Goal: Transaction & Acquisition: Download file/media

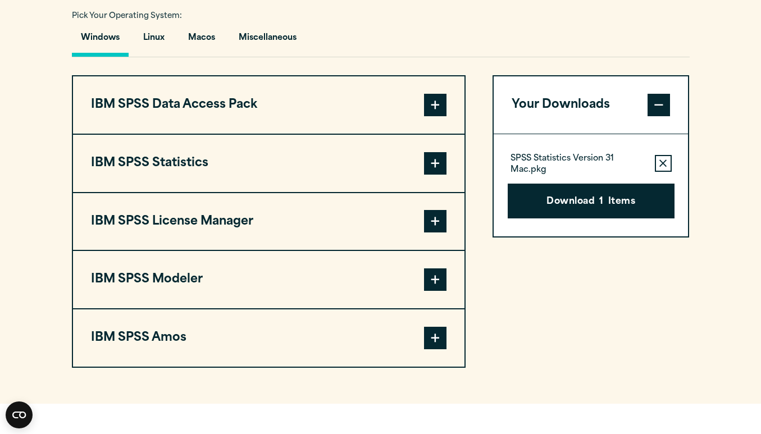
scroll to position [853, 0]
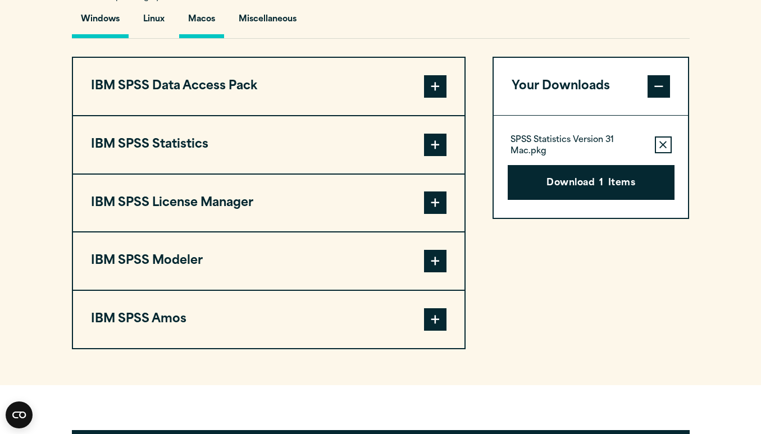
click at [191, 23] on button "Macos" at bounding box center [201, 22] width 45 height 32
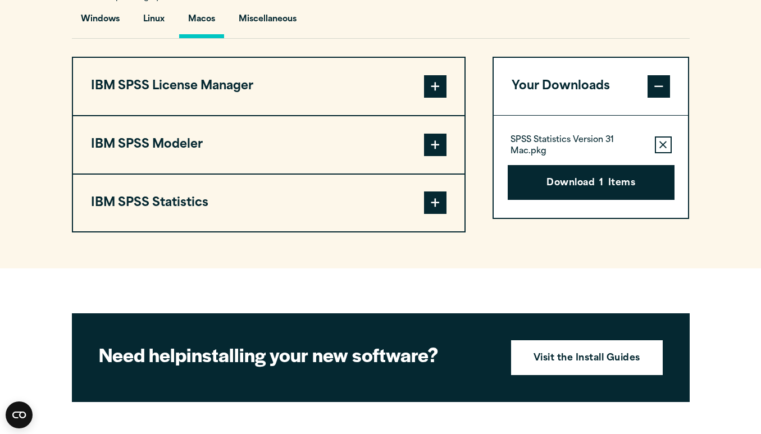
click at [263, 210] on button "IBM SPSS Statistics" at bounding box center [268, 203] width 391 height 57
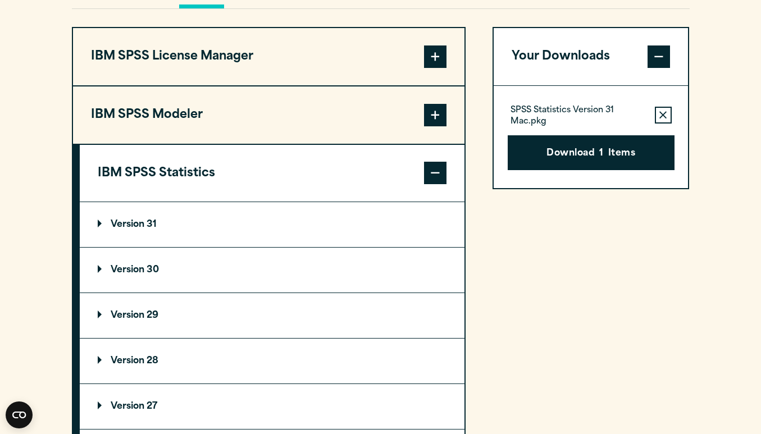
scroll to position [890, 0]
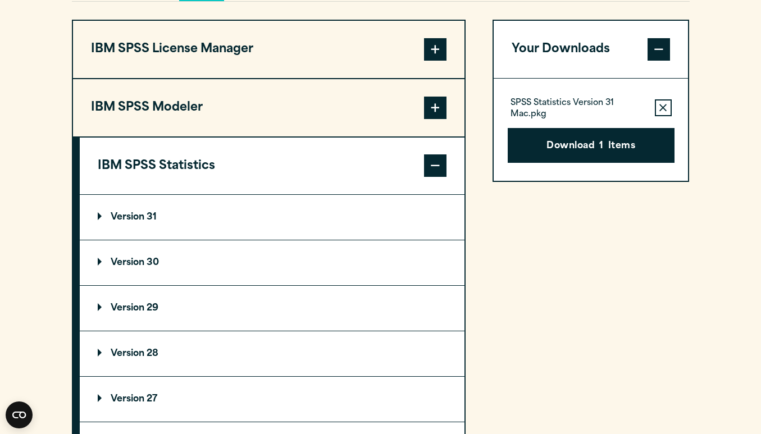
click at [145, 321] on summary "Version 29" at bounding box center [272, 308] width 385 height 45
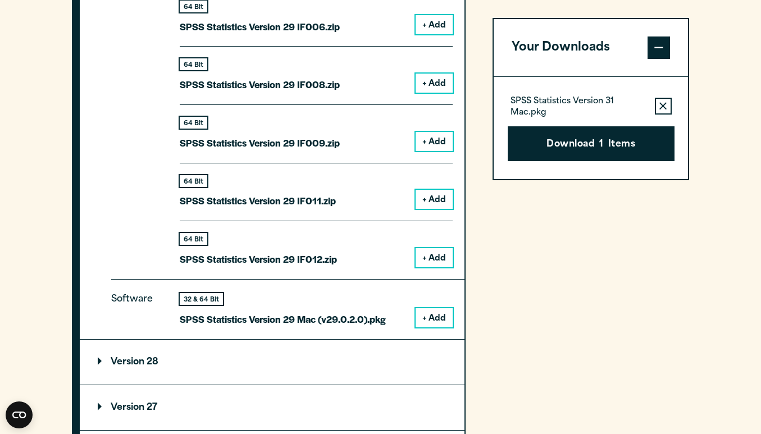
scroll to position [1517, 0]
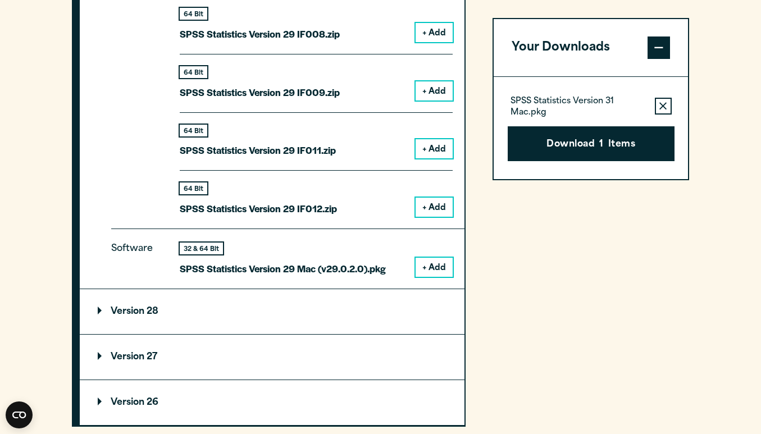
click at [424, 271] on button "+ Add" at bounding box center [433, 267] width 37 height 19
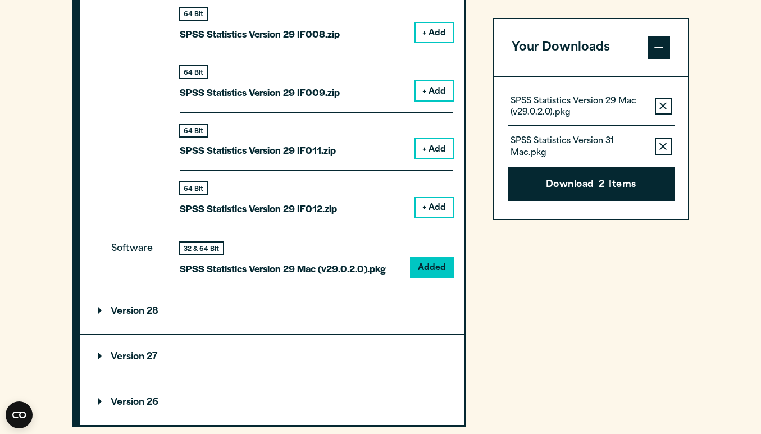
click at [660, 146] on icon "button" at bounding box center [662, 147] width 7 height 8
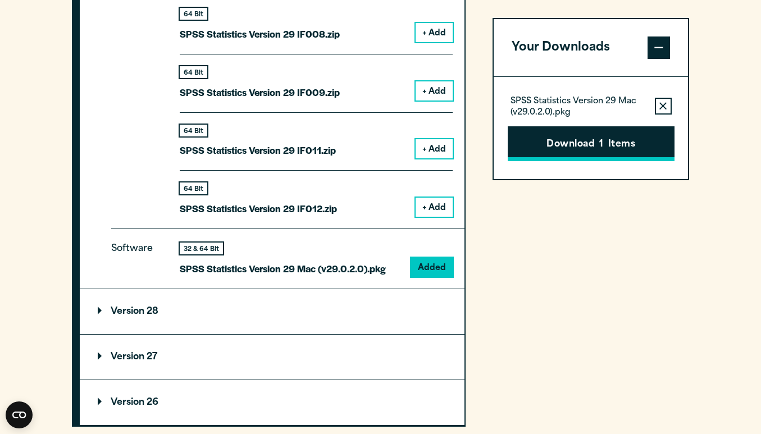
click at [613, 141] on button "Download 1 Items" at bounding box center [590, 143] width 167 height 35
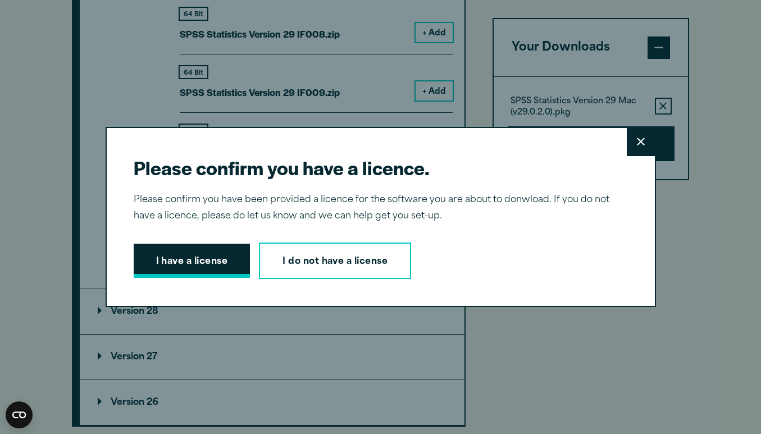
click at [202, 262] on button "I have a license" at bounding box center [192, 261] width 117 height 35
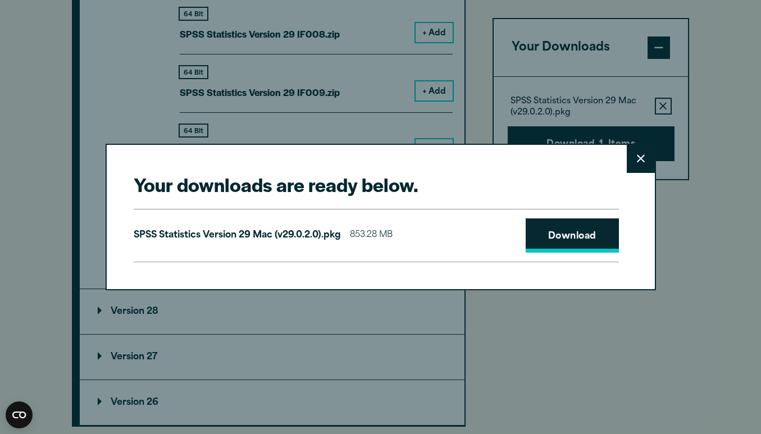
click at [576, 231] on link "Download" at bounding box center [571, 235] width 93 height 35
click at [635, 163] on button "Close" at bounding box center [640, 159] width 28 height 28
